Goal: Transaction & Acquisition: Purchase product/service

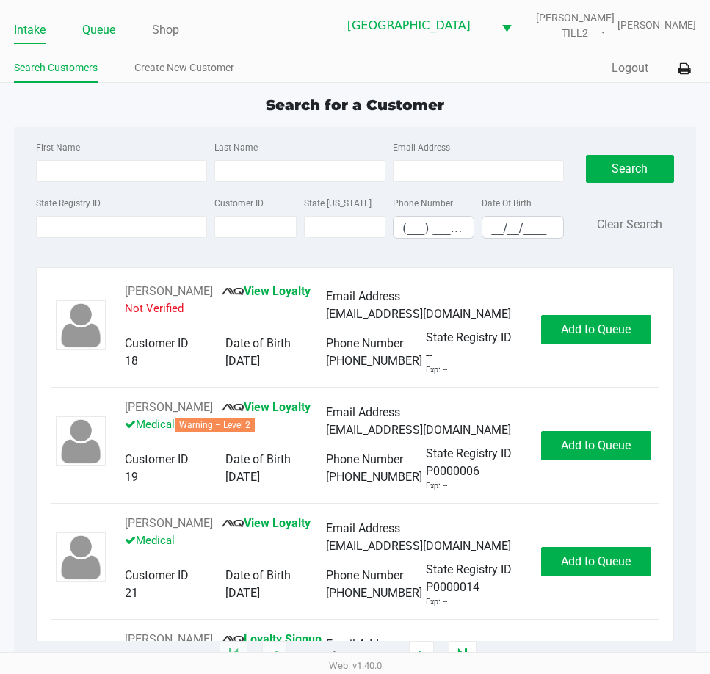
click at [101, 29] on link "Queue" at bounding box center [98, 30] width 33 height 21
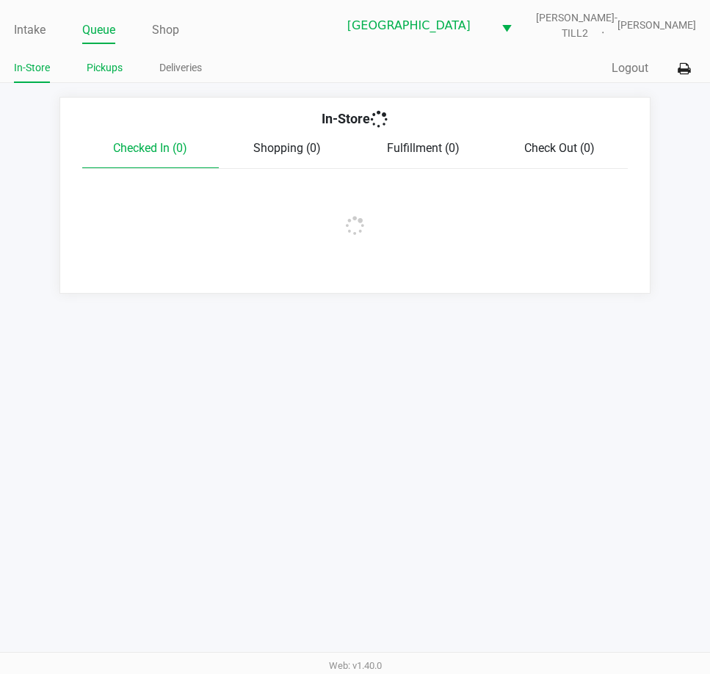
click at [99, 67] on link "Pickups" at bounding box center [105, 68] width 36 height 18
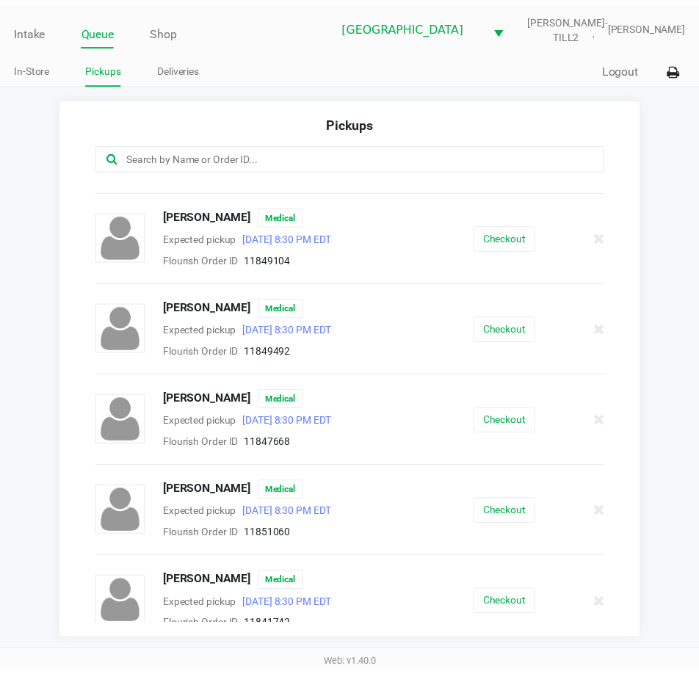
scroll to position [1841, 0]
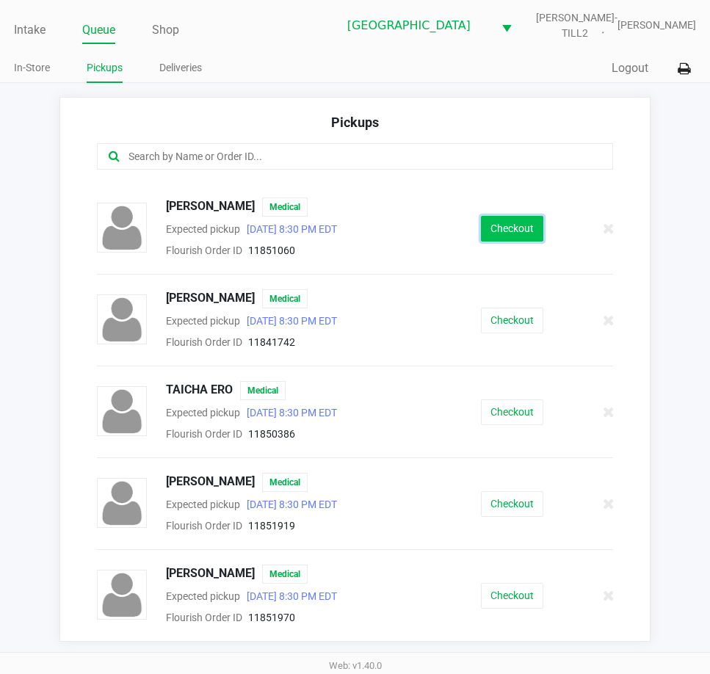
click at [523, 218] on button "Checkout" at bounding box center [512, 229] width 62 height 26
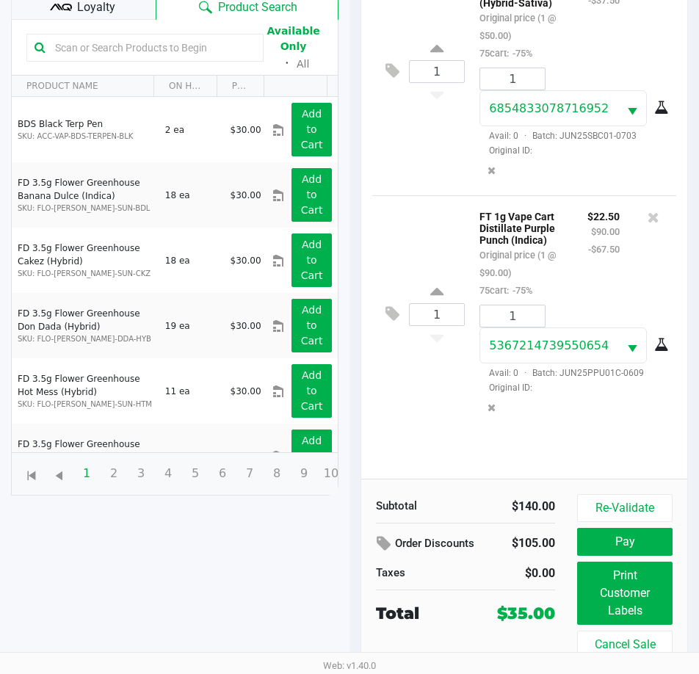
scroll to position [205, 0]
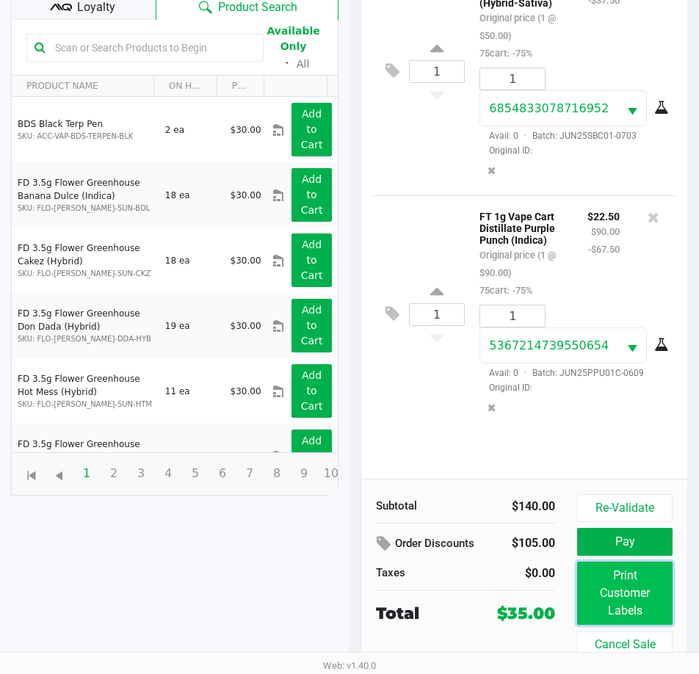
click at [627, 600] on button "Print Customer Labels" at bounding box center [624, 592] width 95 height 63
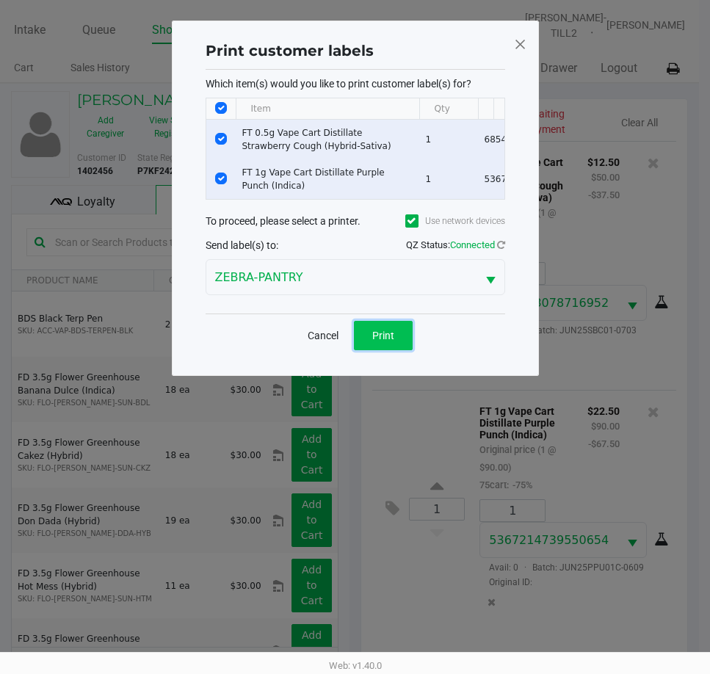
click at [404, 350] on button "Print" at bounding box center [383, 335] width 59 height 29
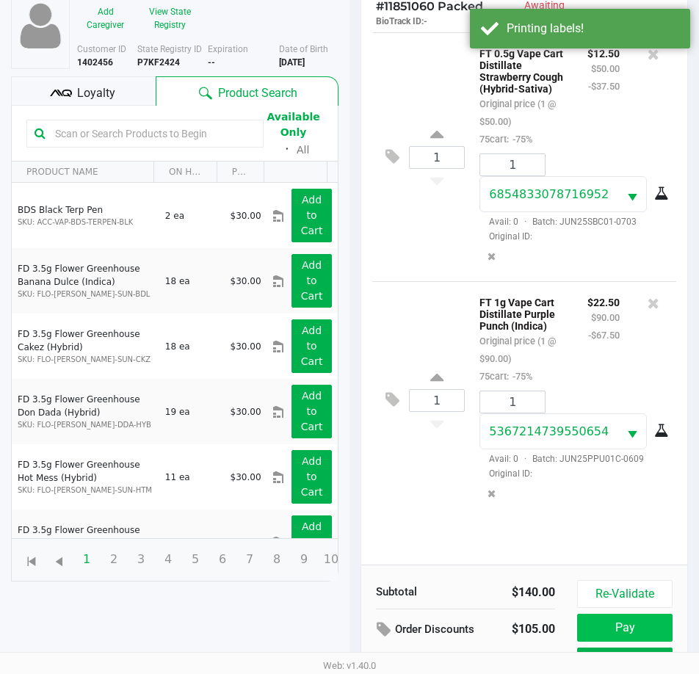
scroll to position [205, 0]
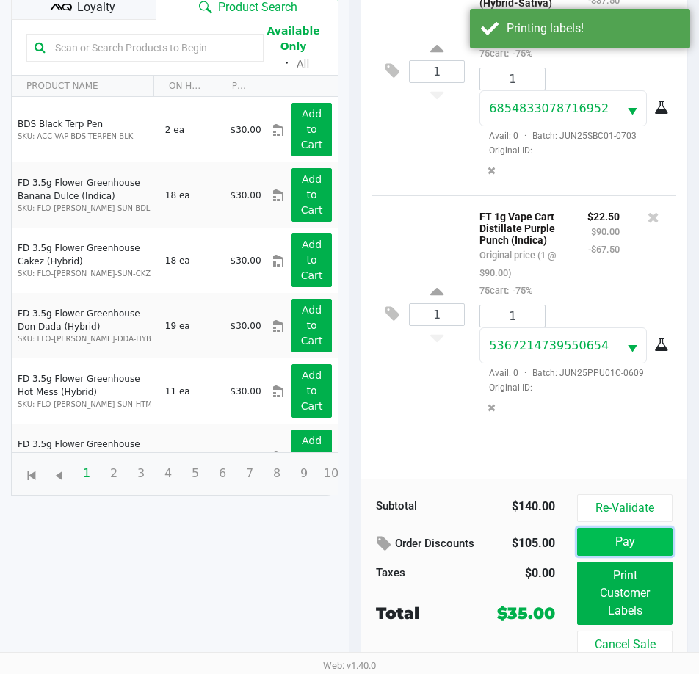
click at [649, 538] on button "Pay" at bounding box center [624, 542] width 95 height 28
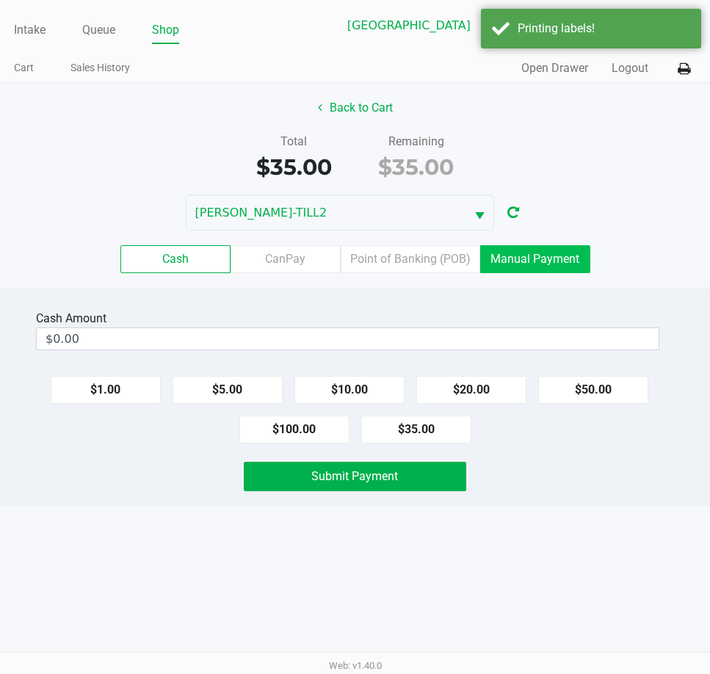
click at [525, 258] on label "Manual Payment" at bounding box center [535, 259] width 110 height 28
click at [0, 0] on 8 "Manual Payment" at bounding box center [0, 0] width 0 height 0
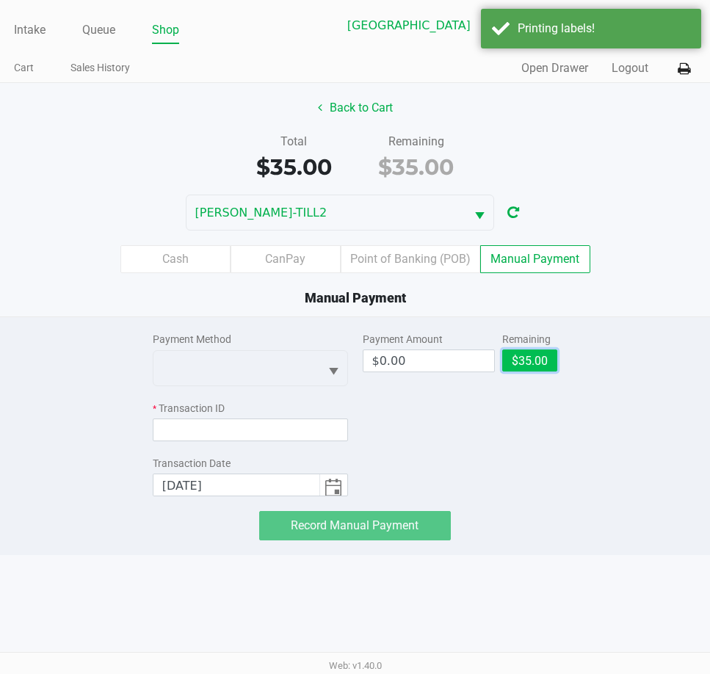
click at [526, 357] on button "$35.00" at bounding box center [529, 360] width 55 height 22
type input "$35.00"
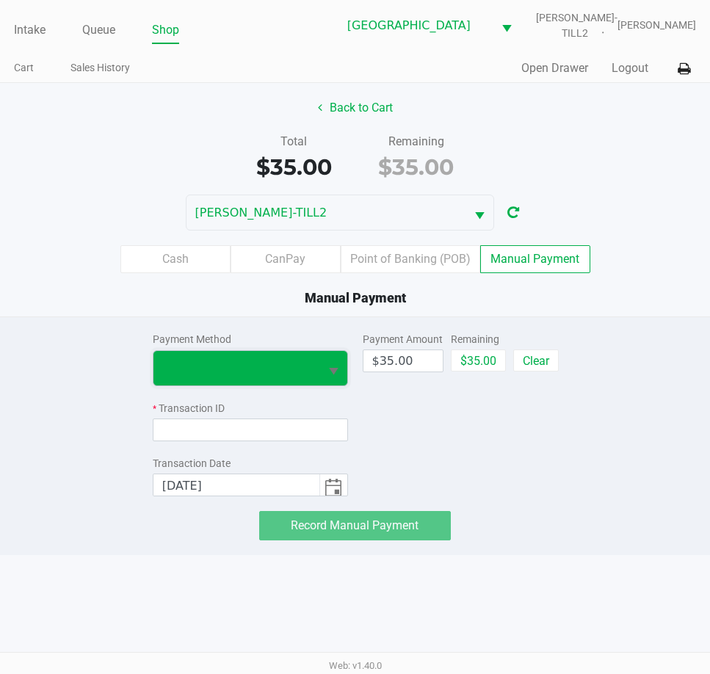
click at [311, 368] on span at bounding box center [236, 368] width 166 height 34
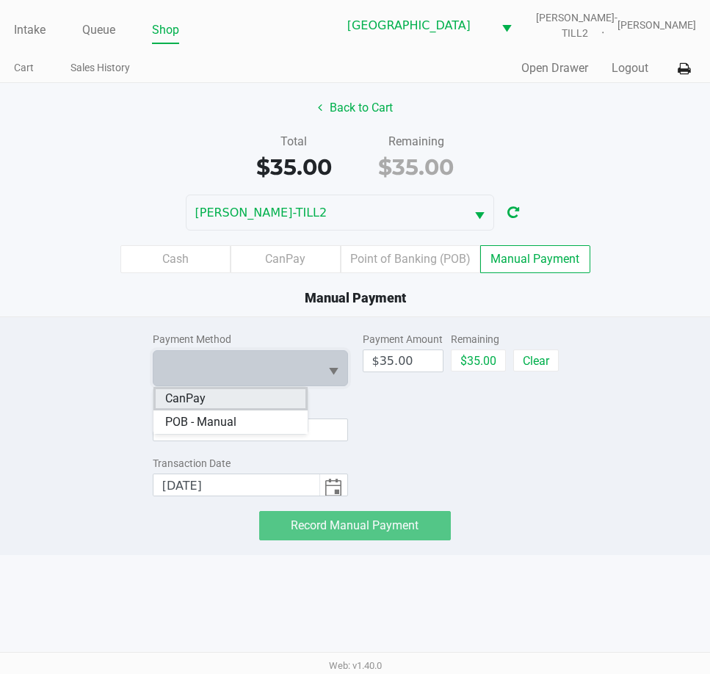
click at [241, 396] on li "CanPay" at bounding box center [230, 398] width 155 height 23
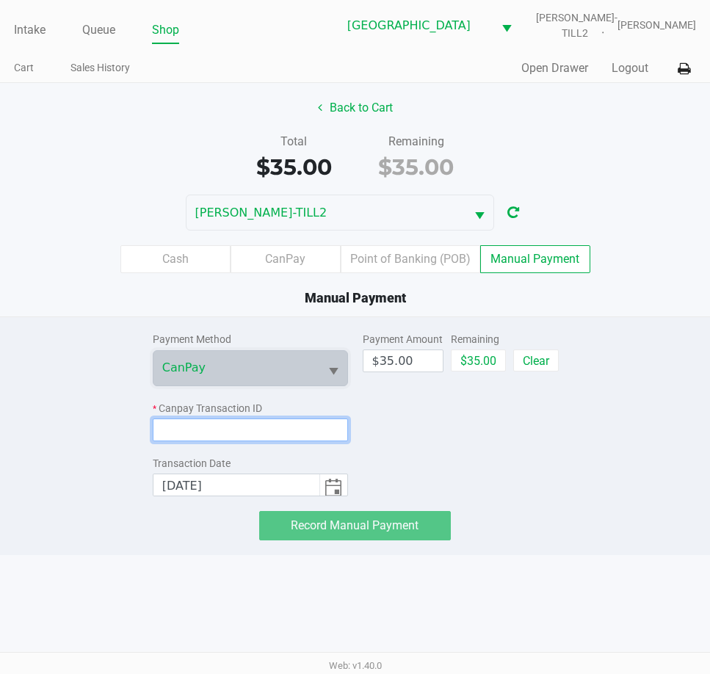
click at [241, 429] on input at bounding box center [250, 429] width 195 height 23
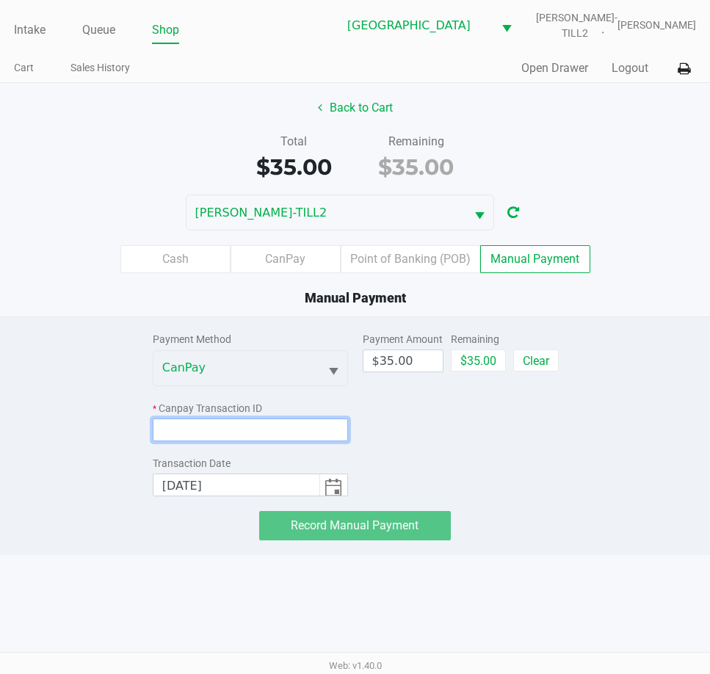
paste input "APAFE1I3EQAV"
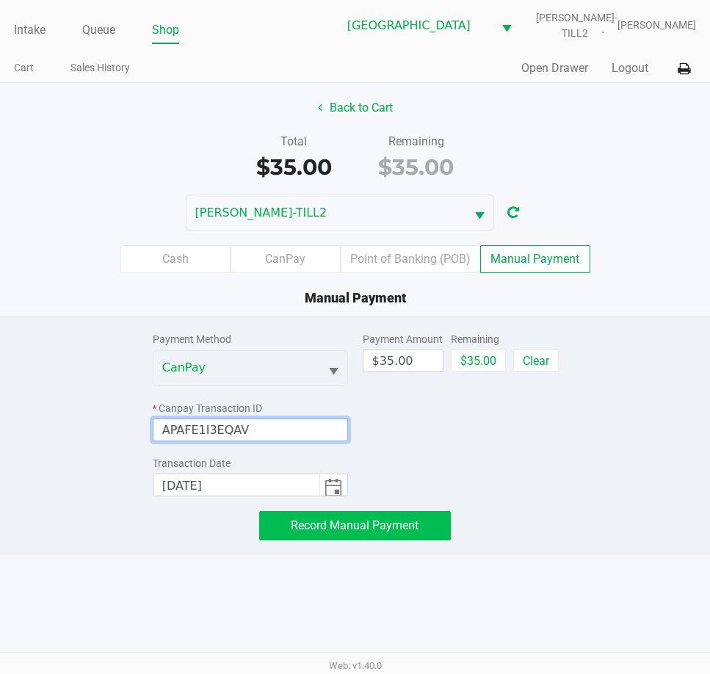
type input "APAFE1I3EQAV"
click at [348, 534] on button "Record Manual Payment" at bounding box center [355, 525] width 192 height 29
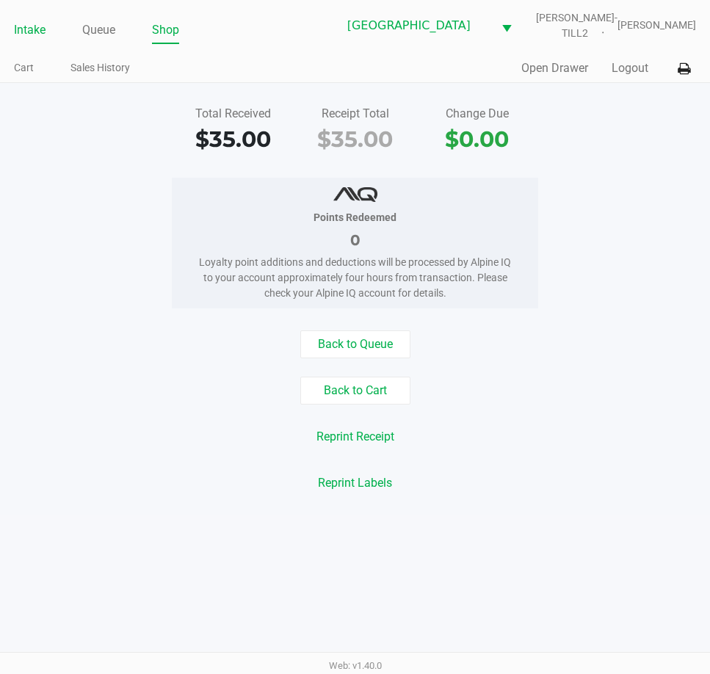
click at [18, 34] on link "Intake" at bounding box center [30, 30] width 32 height 21
